Goal: Task Accomplishment & Management: Complete application form

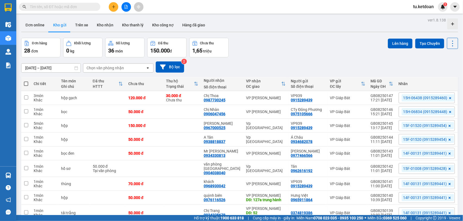
click at [62, 67] on input "[DATE] – [DATE]" at bounding box center [50, 68] width 59 height 9
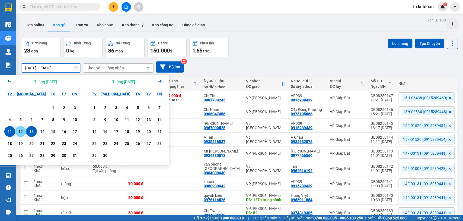
click at [21, 130] on div "12" at bounding box center [21, 131] width 8 height 7
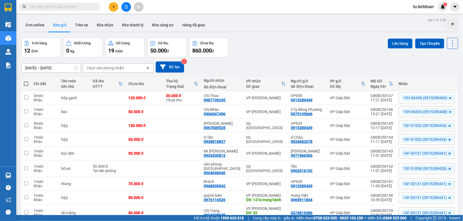
click at [57, 68] on input "[DATE] – [DATE]" at bounding box center [50, 68] width 59 height 9
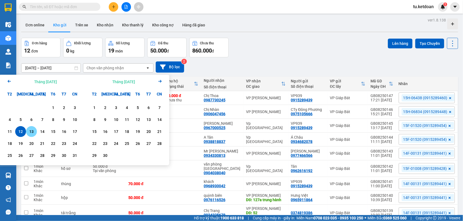
click at [31, 133] on div "13" at bounding box center [32, 131] width 8 height 7
type input "[DATE] – [DATE]"
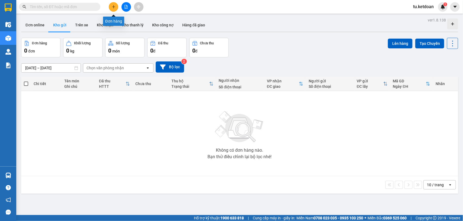
click at [117, 6] on button at bounding box center [113, 6] width 9 height 9
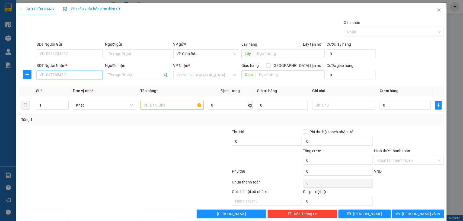
click at [79, 78] on input "SĐT Người Nhận *" at bounding box center [70, 75] width 66 height 9
click at [79, 87] on div "0789252982 - [PERSON_NAME]" at bounding box center [69, 86] width 59 height 6
type input "0789252982"
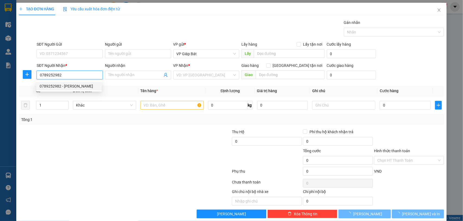
type input "[PERSON_NAME]"
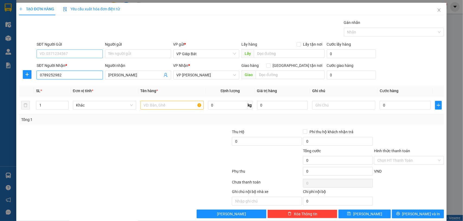
type input "0789252982"
click at [75, 50] on input "SĐT Người Gửi" at bounding box center [70, 53] width 66 height 9
click at [75, 62] on div "0983410370 - Chị Thơ" at bounding box center [69, 65] width 59 height 6
type input "0983410370"
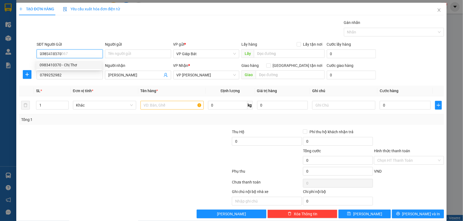
type input "Chị Thơ"
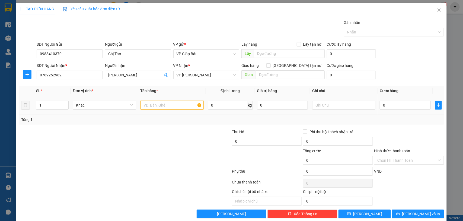
click at [152, 105] on input "text" at bounding box center [172, 105] width 63 height 9
type input "xốp"
click at [385, 106] on input "0" at bounding box center [405, 105] width 51 height 9
type input "7"
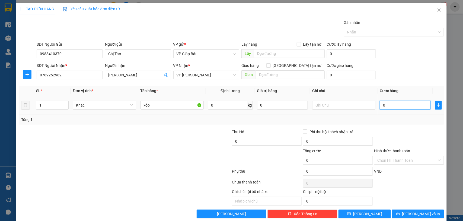
type input "7"
type input "70"
type input "700"
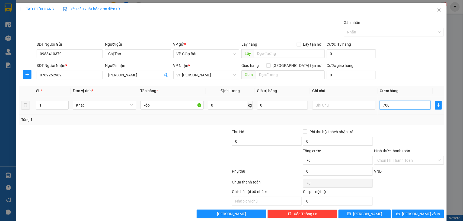
type input "700"
type input "7.000"
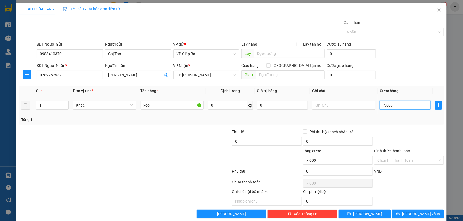
type input "70.000"
click at [363, 36] on div "Nhãn" at bounding box center [394, 32] width 100 height 9
type input "70.000"
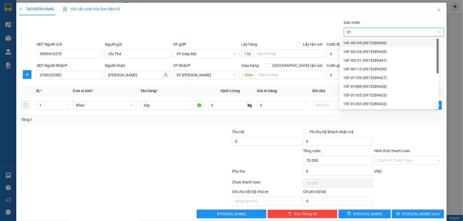
type input "012"
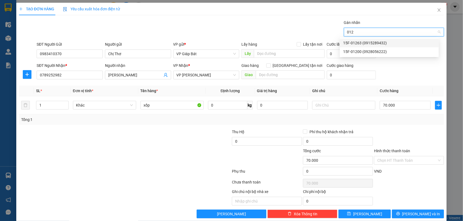
click at [358, 43] on div "15F-01263 (0915289432)" at bounding box center [389, 43] width 93 height 6
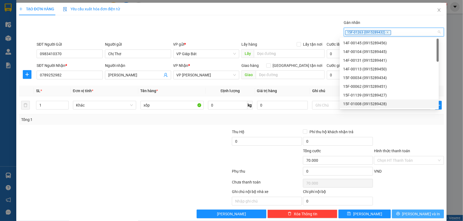
click at [402, 212] on button "[PERSON_NAME] và In" at bounding box center [418, 213] width 52 height 9
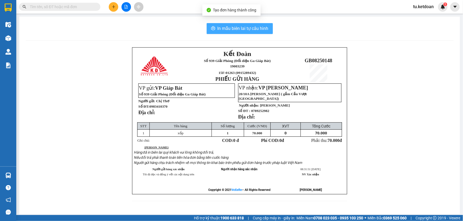
click at [250, 31] on span "In mẫu biên lai tự cấu hình" at bounding box center [243, 28] width 51 height 7
